Goal: Navigation & Orientation: Find specific page/section

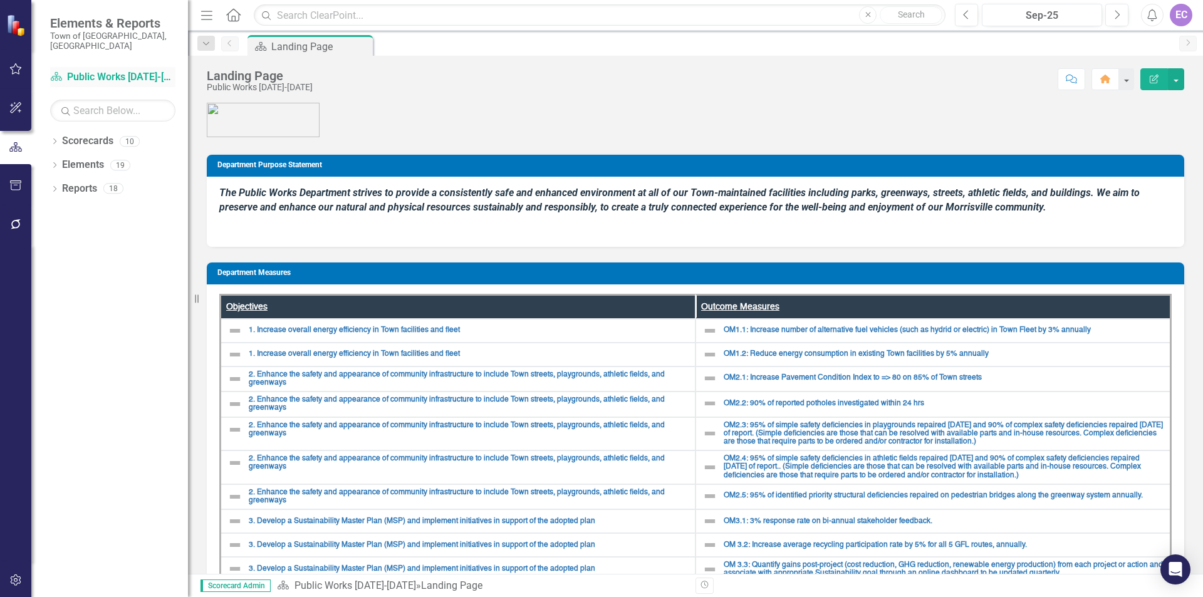
click at [110, 70] on link "Scorecard Public Works [DATE]-[DATE]" at bounding box center [112, 77] width 125 height 14
